Goal: Transaction & Acquisition: Subscribe to service/newsletter

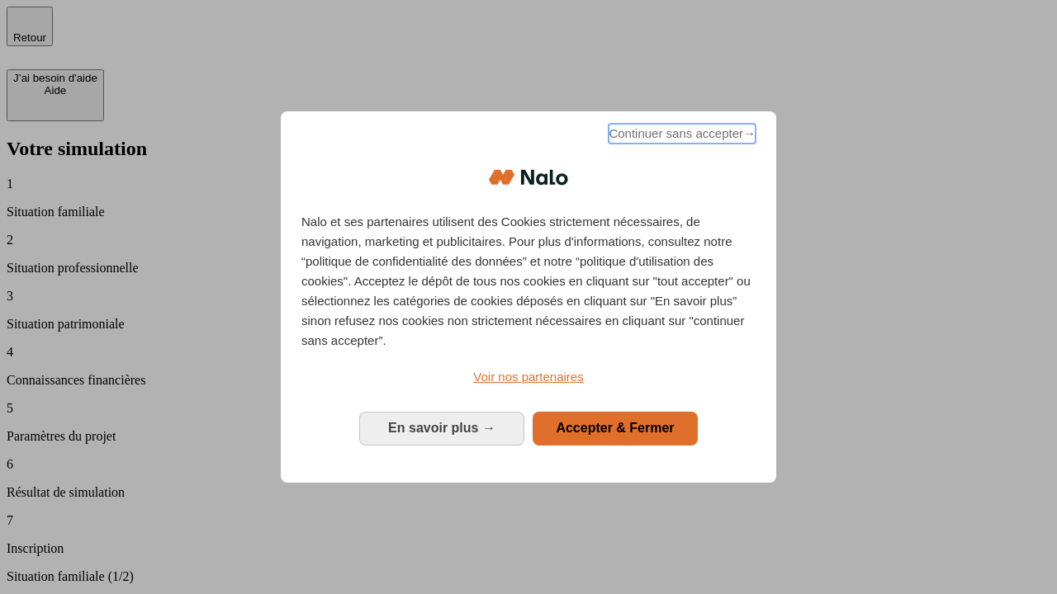
click at [680, 136] on span "Continuer sans accepter →" at bounding box center [681, 134] width 147 height 20
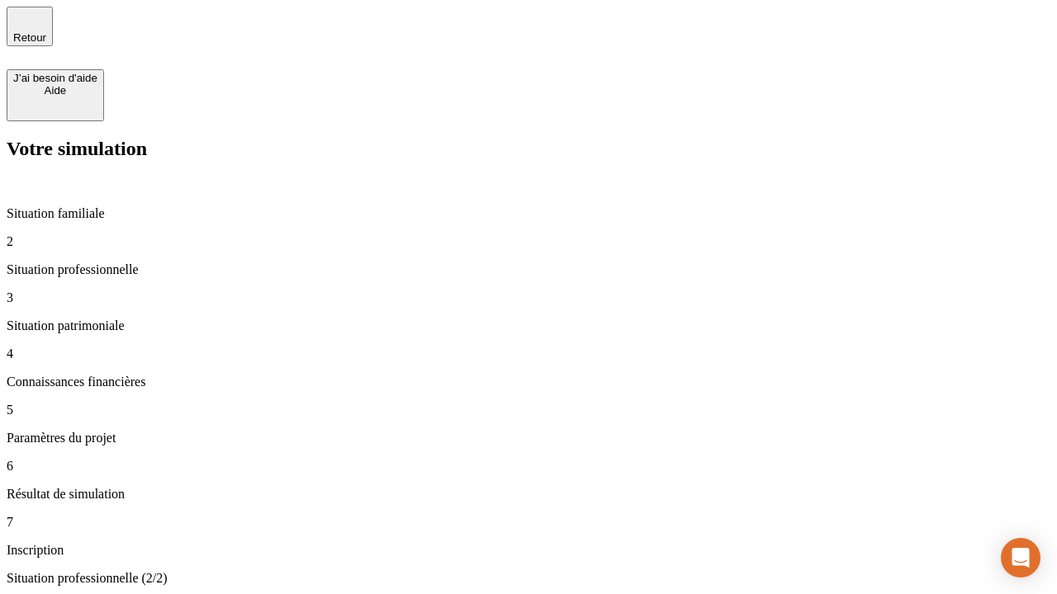
type input "30 000"
type input "0"
type input "1 000"
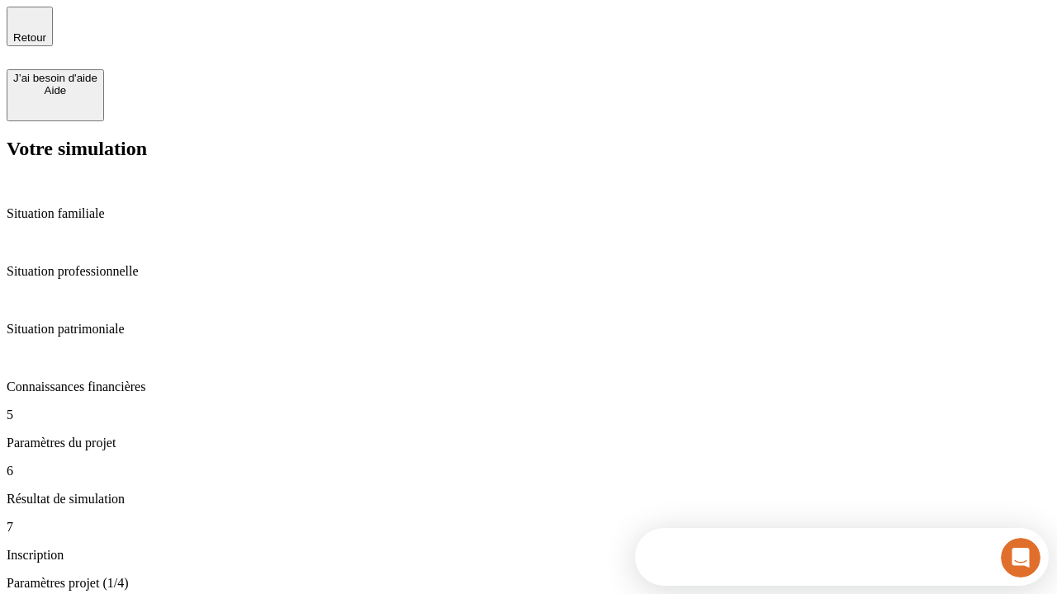
type input "40"
type input "64"
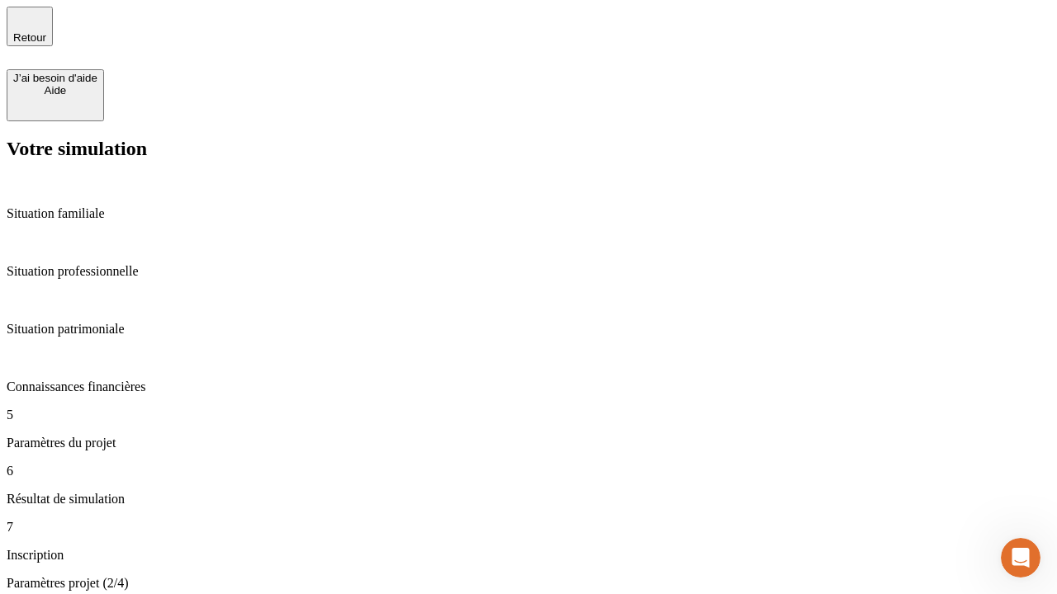
type input "200 000"
type input "640"
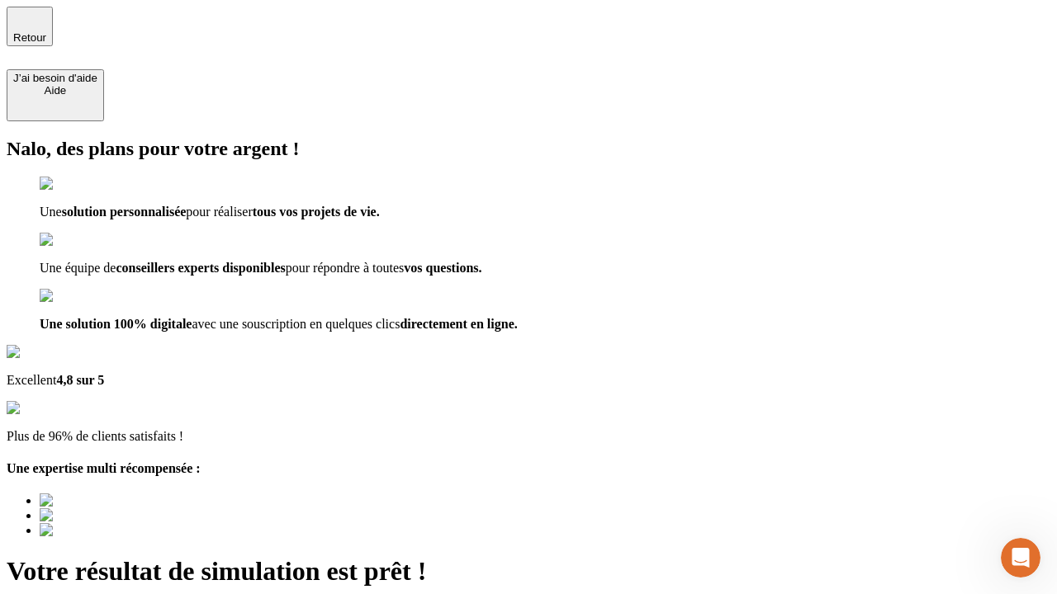
type input "[EMAIL_ADDRESS][DOMAIN_NAME]"
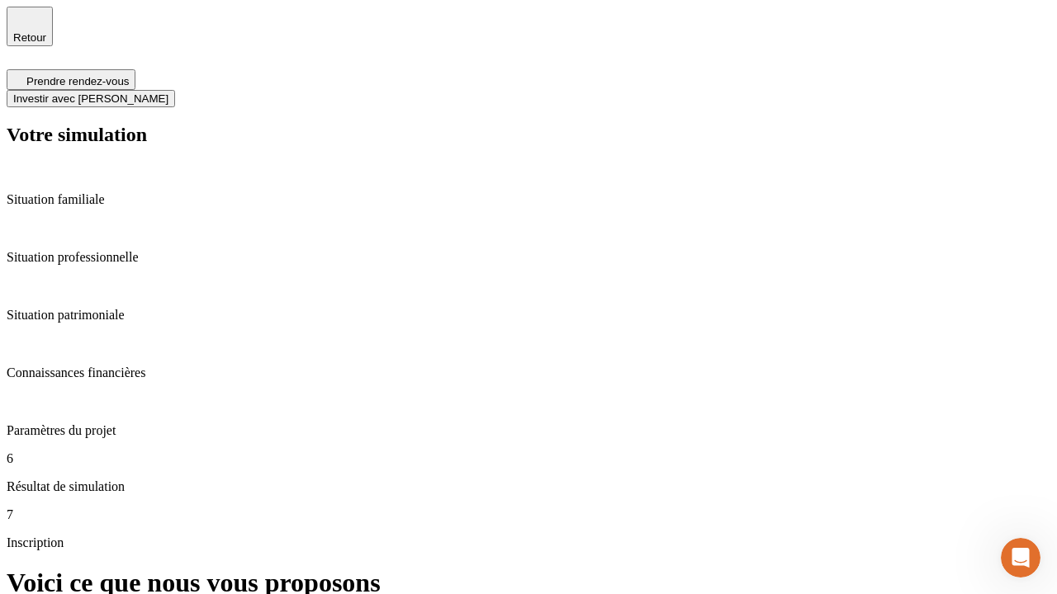
click at [168, 92] on span "Investir avec [PERSON_NAME]" at bounding box center [90, 98] width 155 height 12
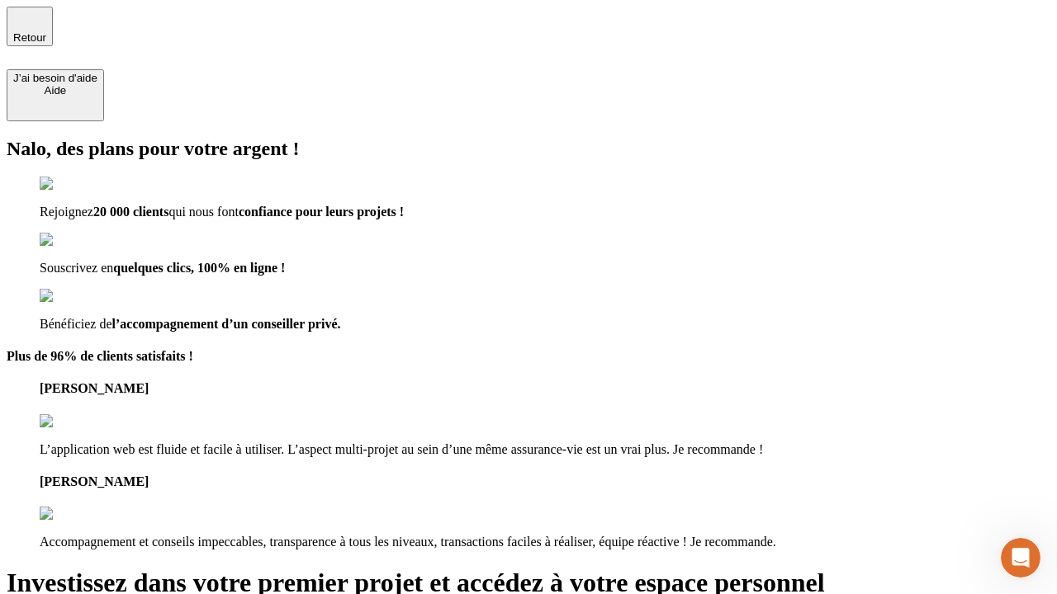
type input "[EMAIL_ADDRESS][DOMAIN_NAME]"
